Goal: Task Accomplishment & Management: Use online tool/utility

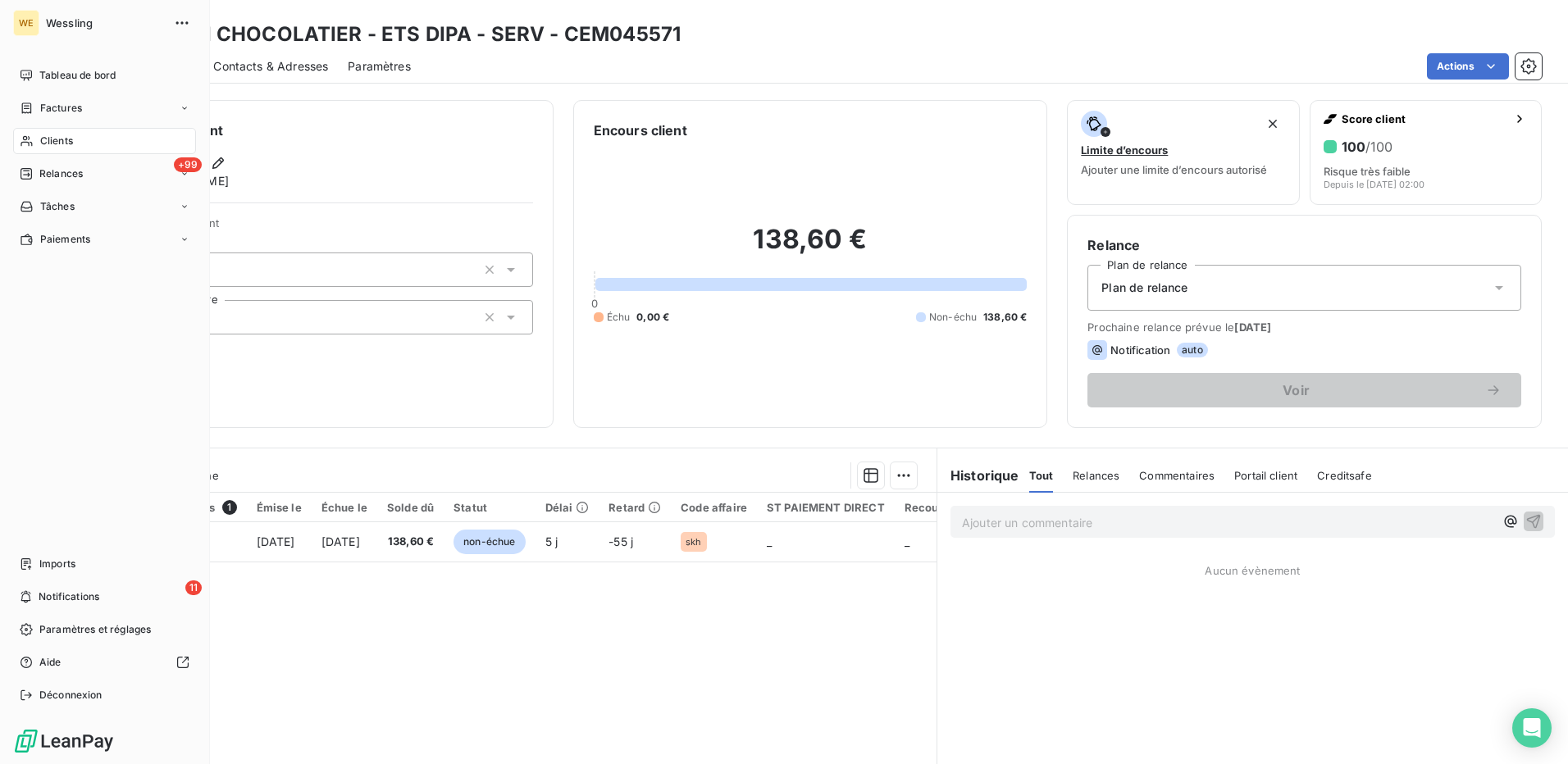
click at [44, 146] on span "Clients" at bounding box center [57, 141] width 33 height 15
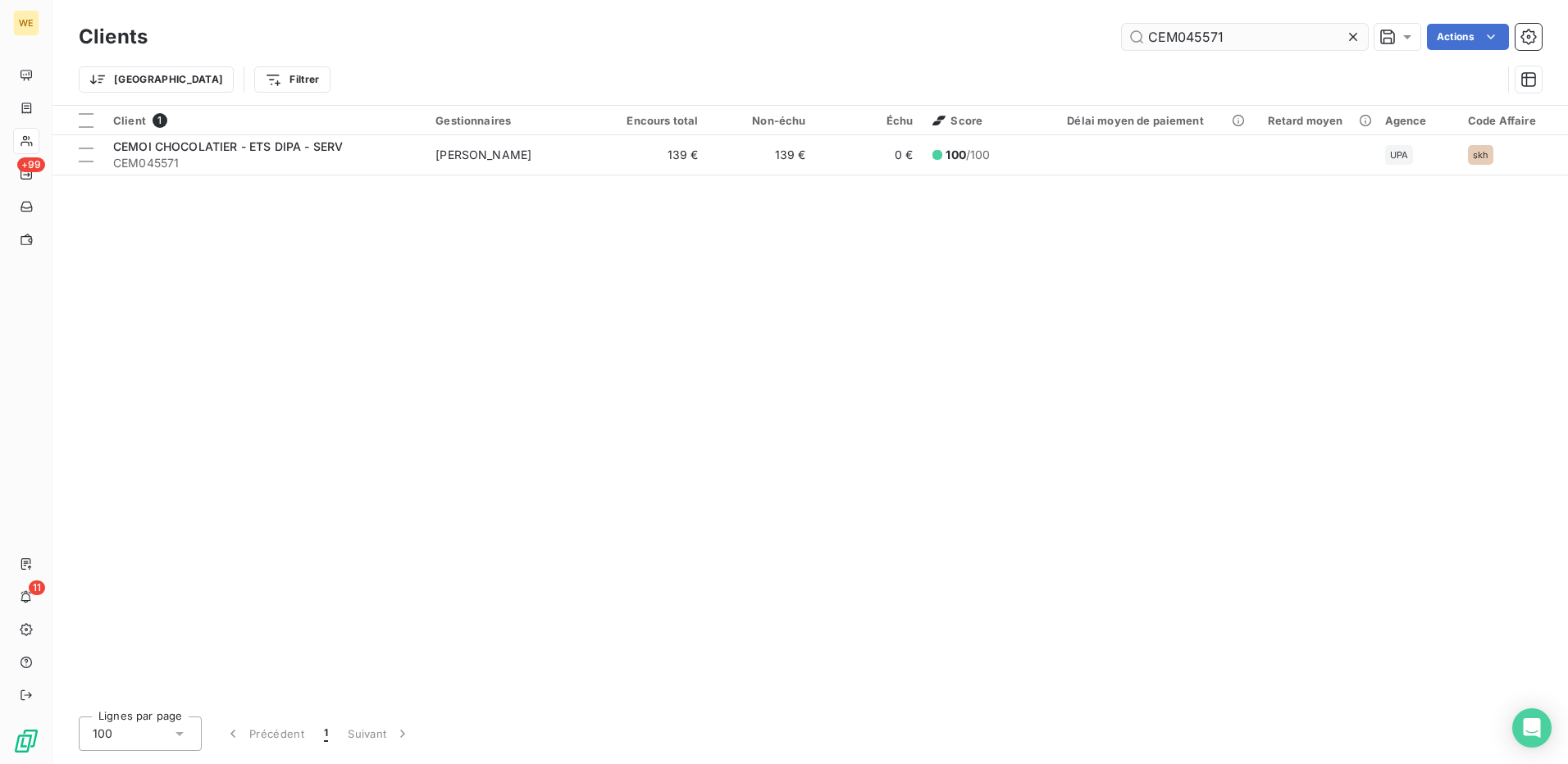
click at [1200, 35] on input "CEM045571" at bounding box center [1245, 36] width 246 height 26
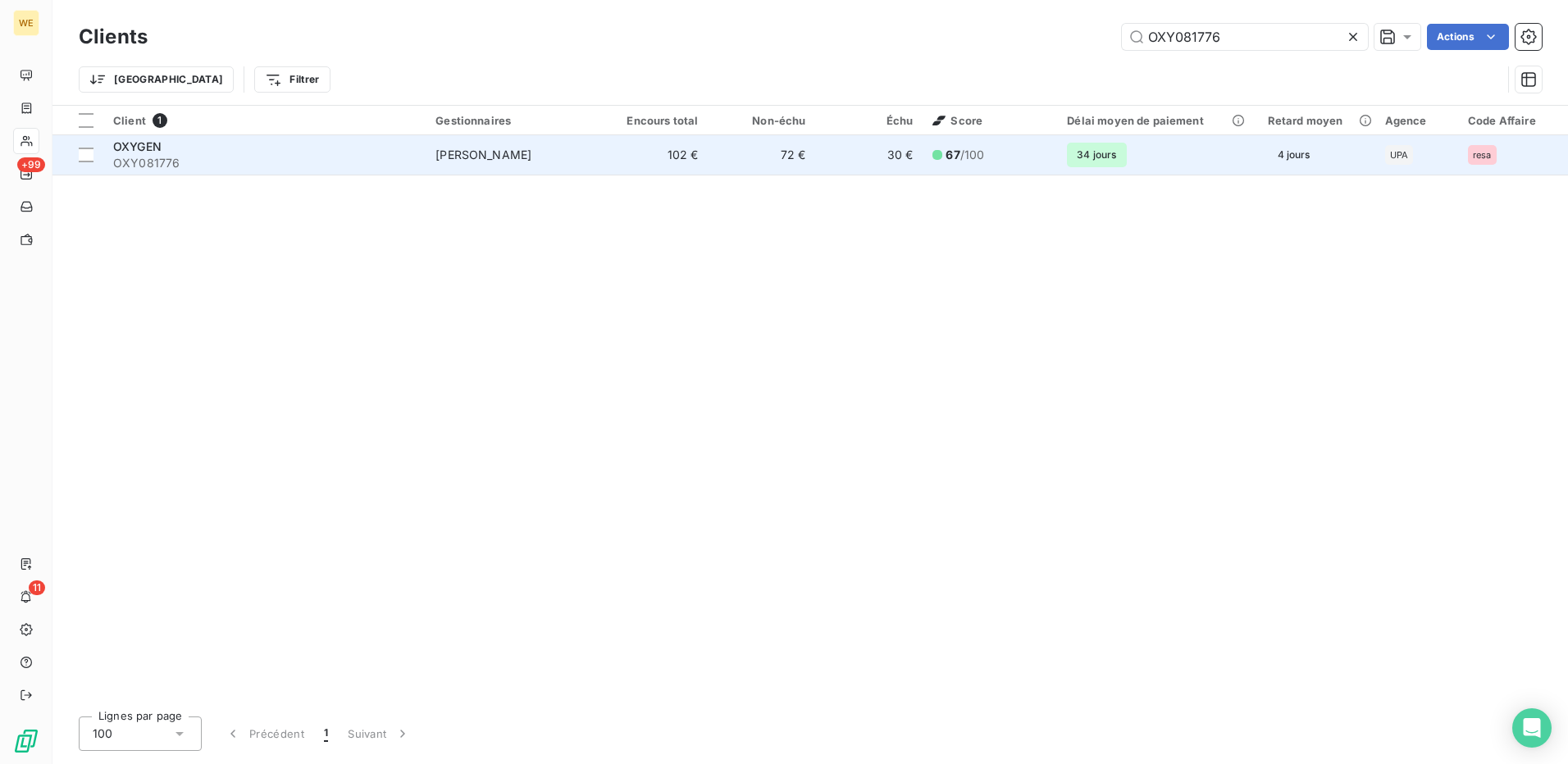
type input "OXY081776"
click at [281, 156] on span "OXY081776" at bounding box center [265, 163] width 303 height 17
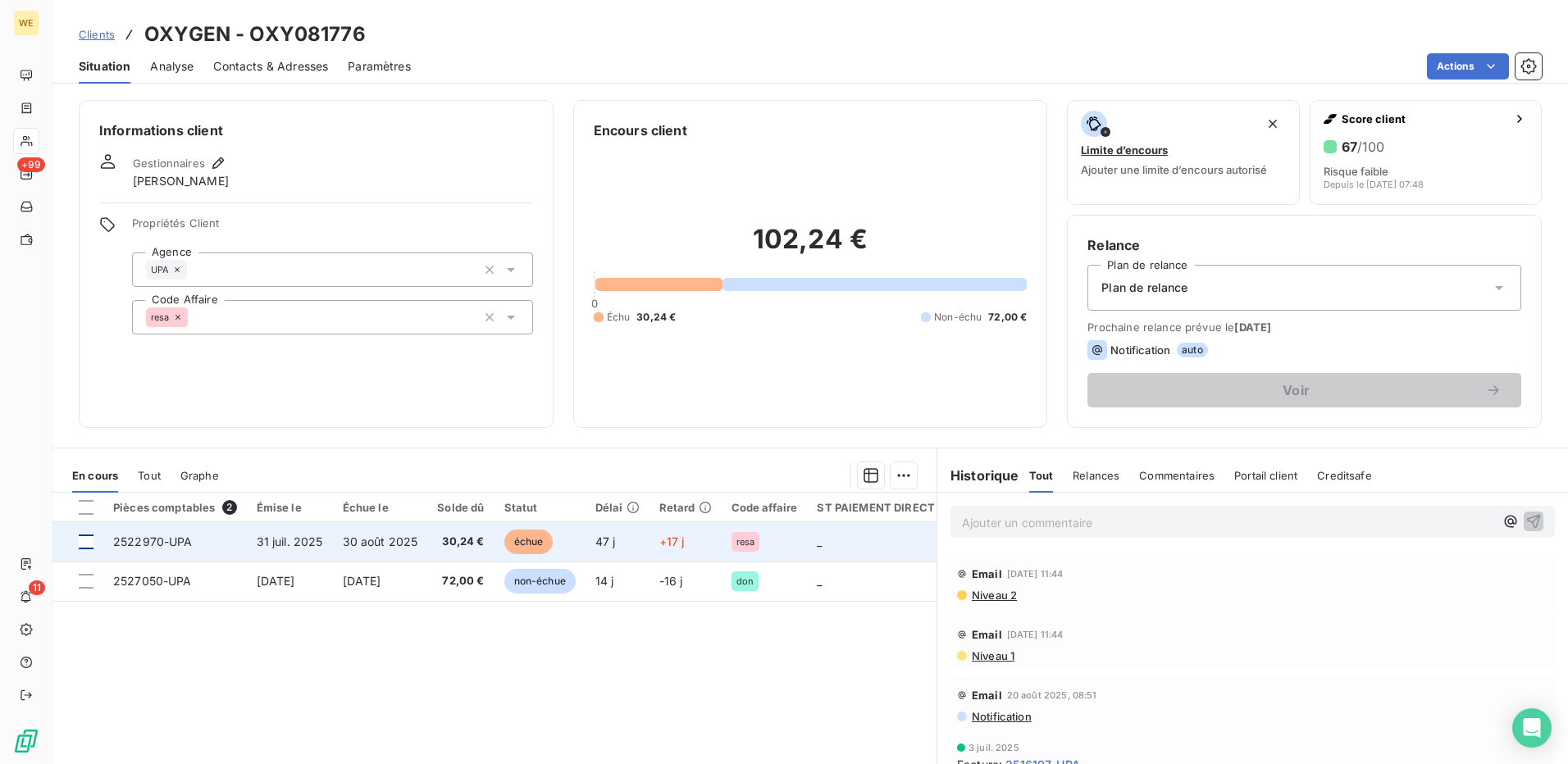
click at [85, 536] on div at bounding box center [86, 542] width 15 height 15
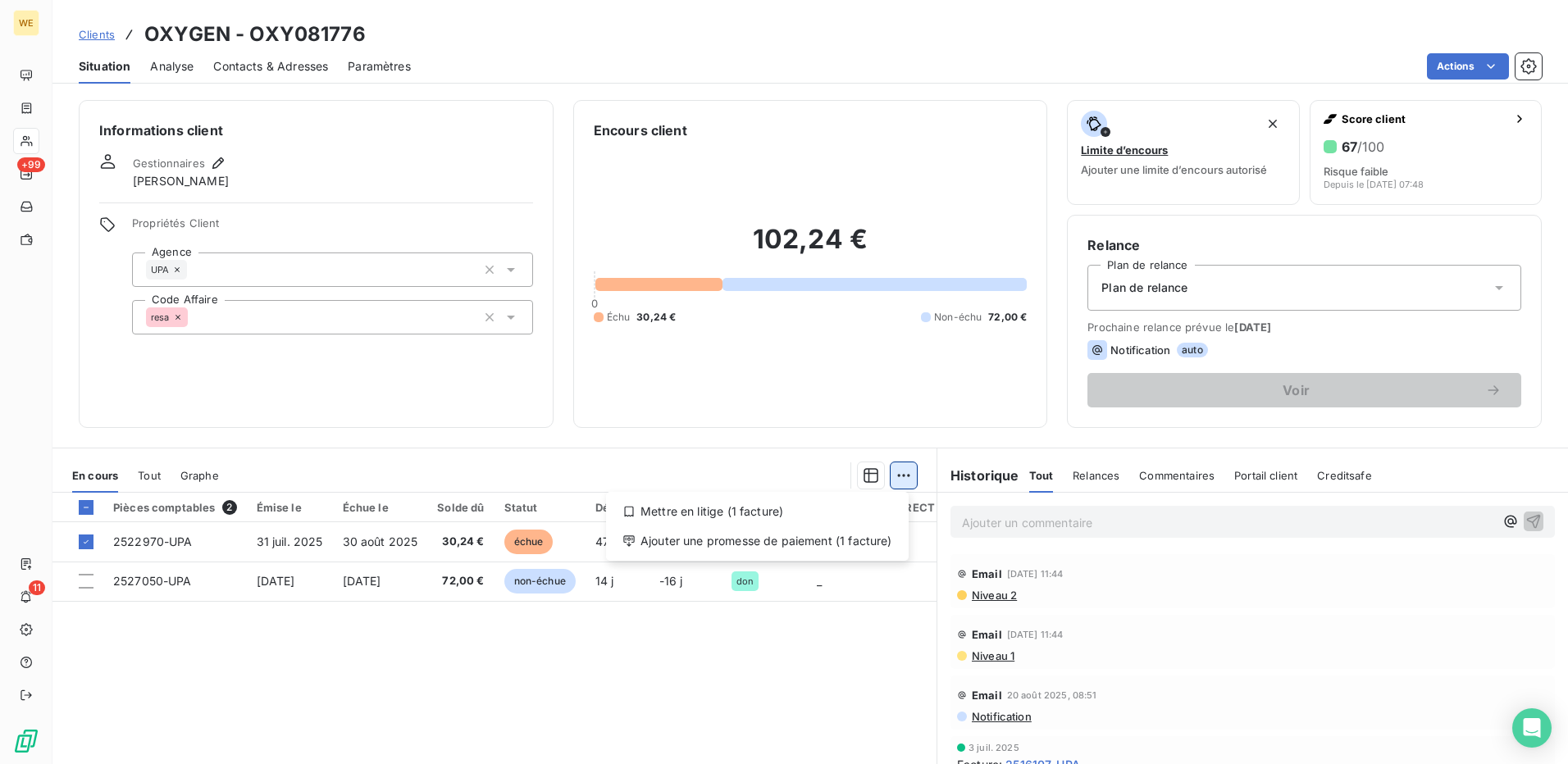
click at [899, 473] on html "WE +99 11 Clients OXYGEN - OXY081776 Situation Analyse Contacts & Adresses Para…" at bounding box center [784, 382] width 1568 height 764
click at [870, 549] on div "Ajouter une promesse de paiement (1 facture)" at bounding box center [758, 541] width 290 height 26
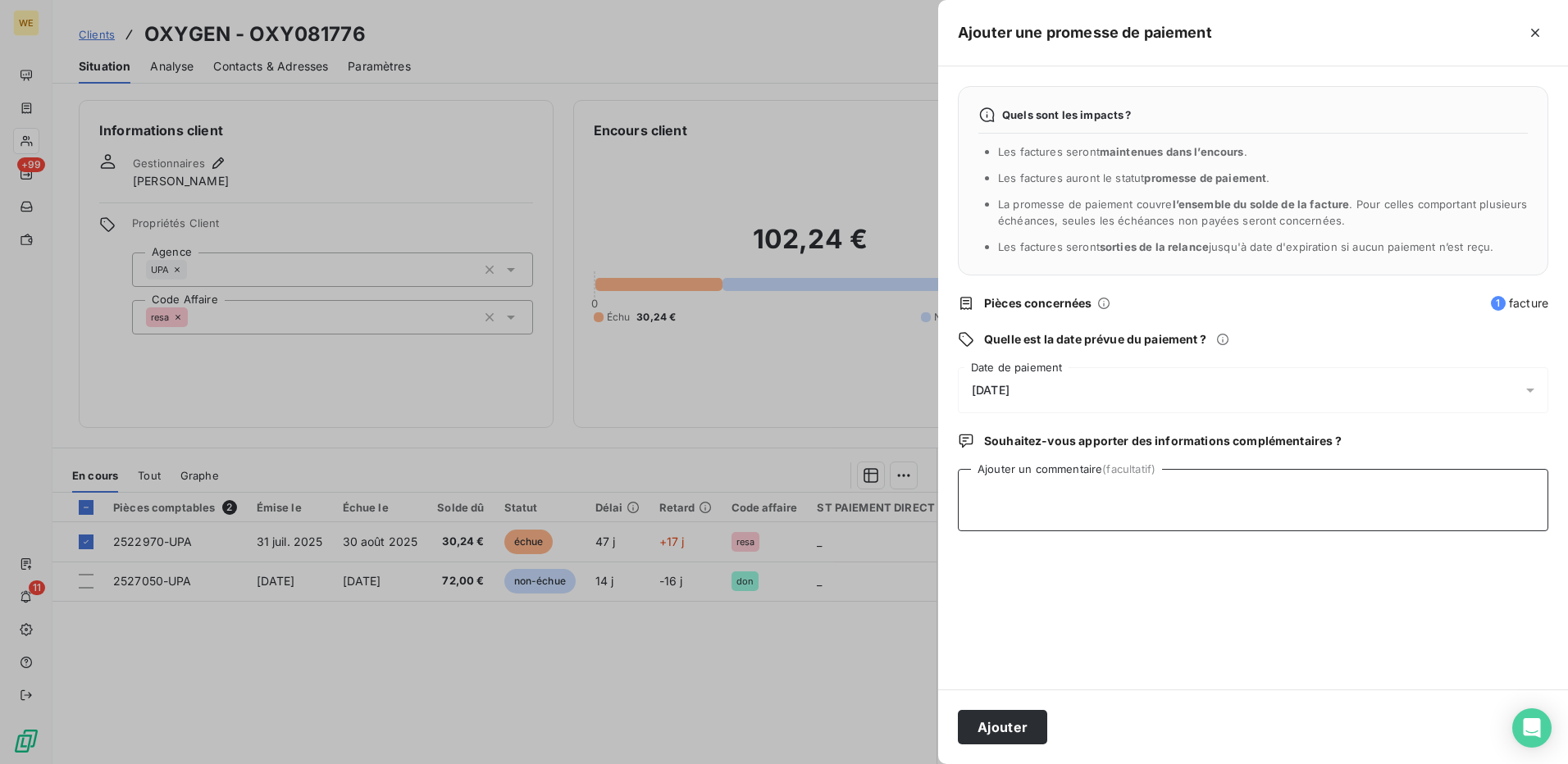
click at [1074, 501] on textarea "Ajouter un commentaire (facultatif)" at bounding box center [1253, 501] width 591 height 62
type textarea "[DATE]"
click at [1105, 394] on div "[DATE]" at bounding box center [1253, 389] width 591 height 46
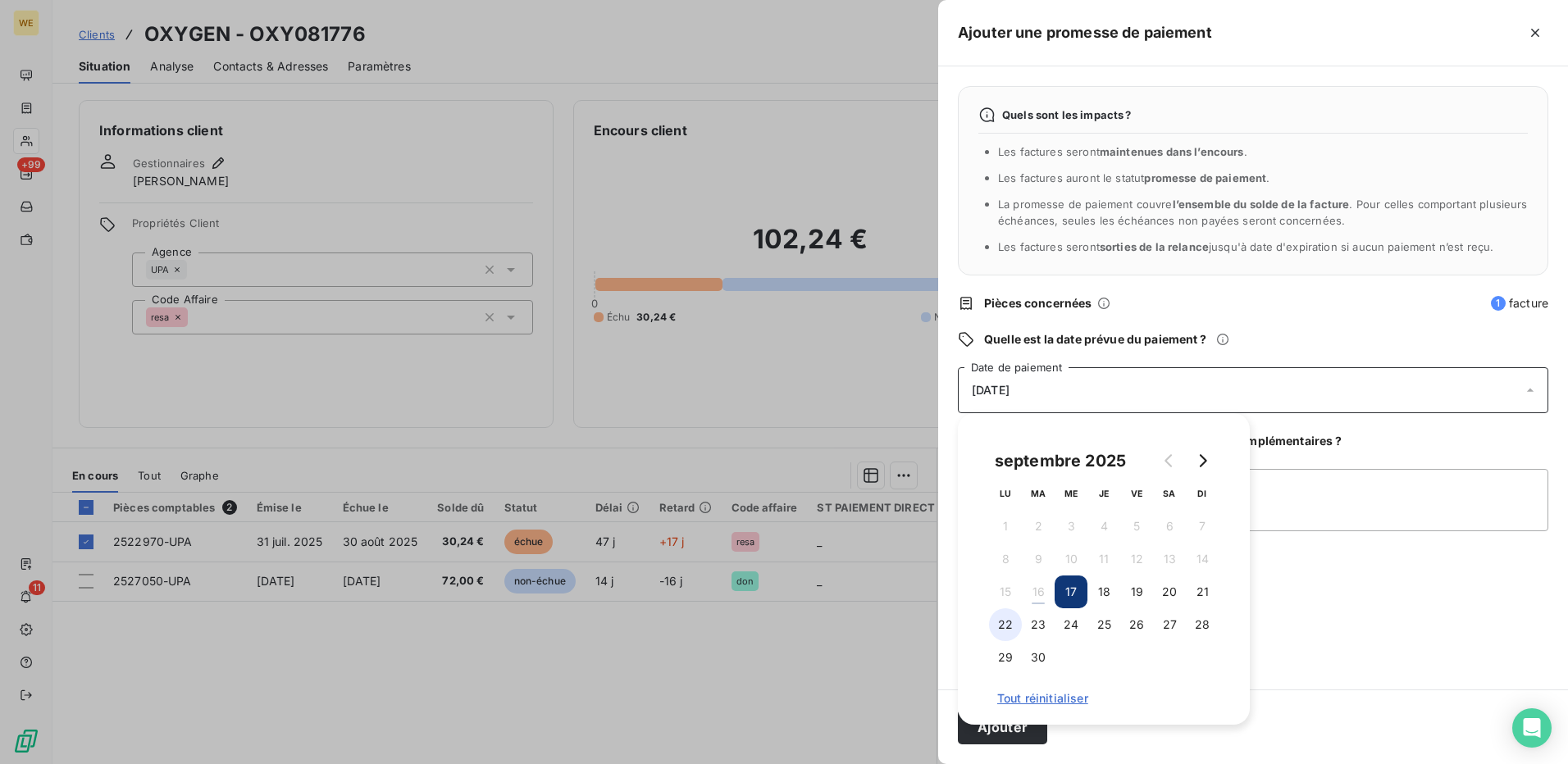
click at [1003, 626] on button "22" at bounding box center [1006, 624] width 33 height 33
click at [1341, 500] on textarea "[DATE]" at bounding box center [1253, 501] width 591 height 62
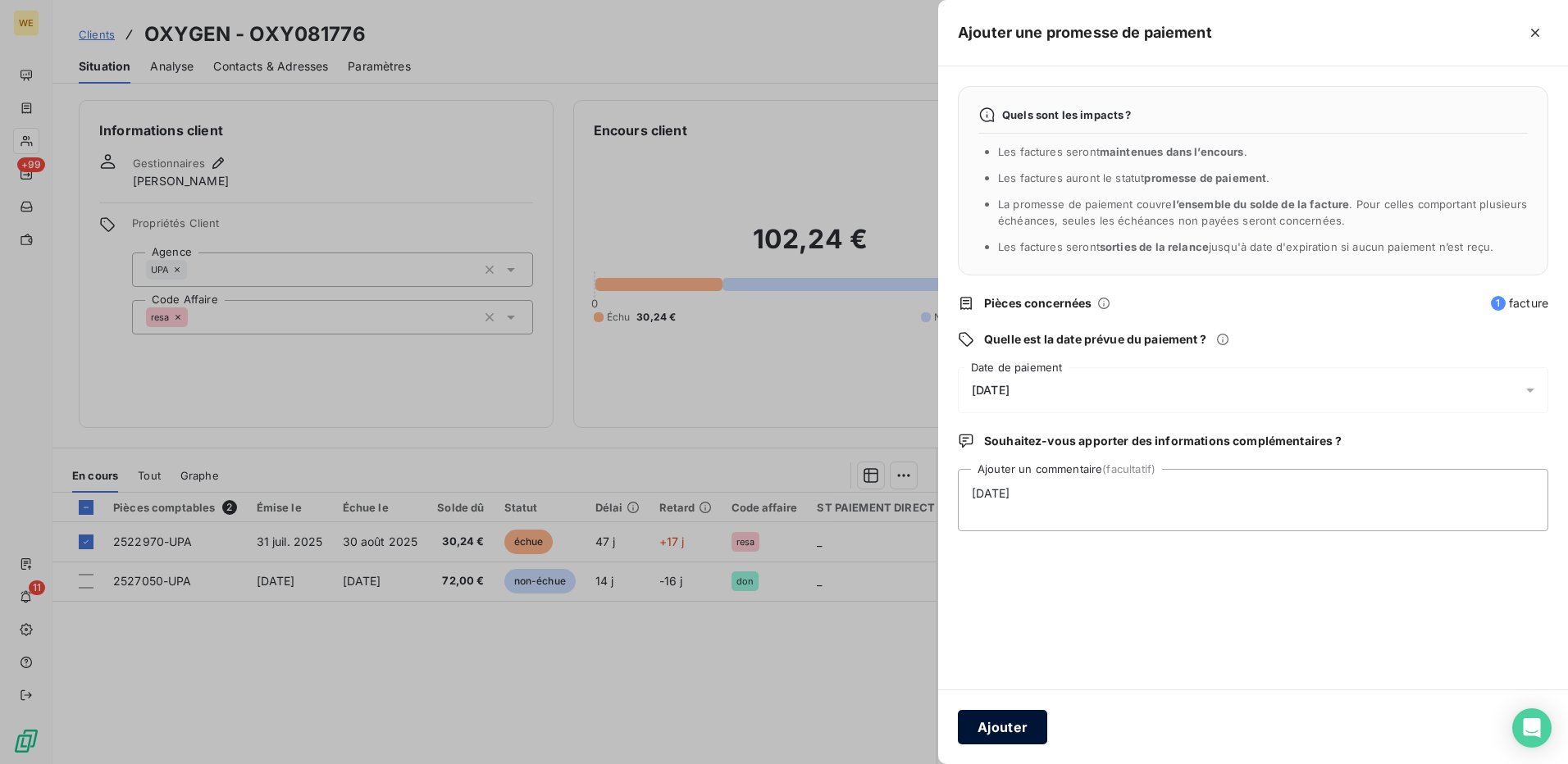
click at [1005, 731] on button "Ajouter" at bounding box center [1003, 727] width 90 height 34
